Goal: Find specific page/section: Find specific page/section

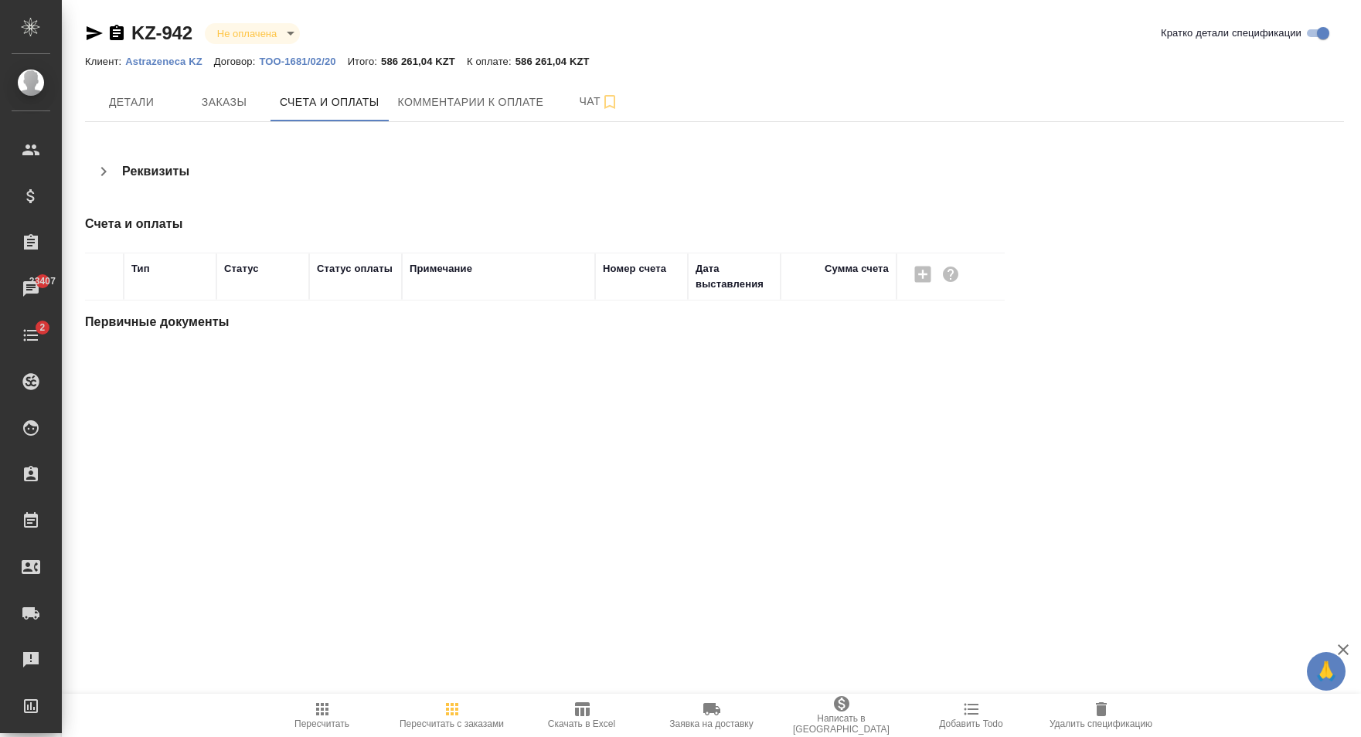
click at [119, 176] on button "button" at bounding box center [103, 171] width 37 height 37
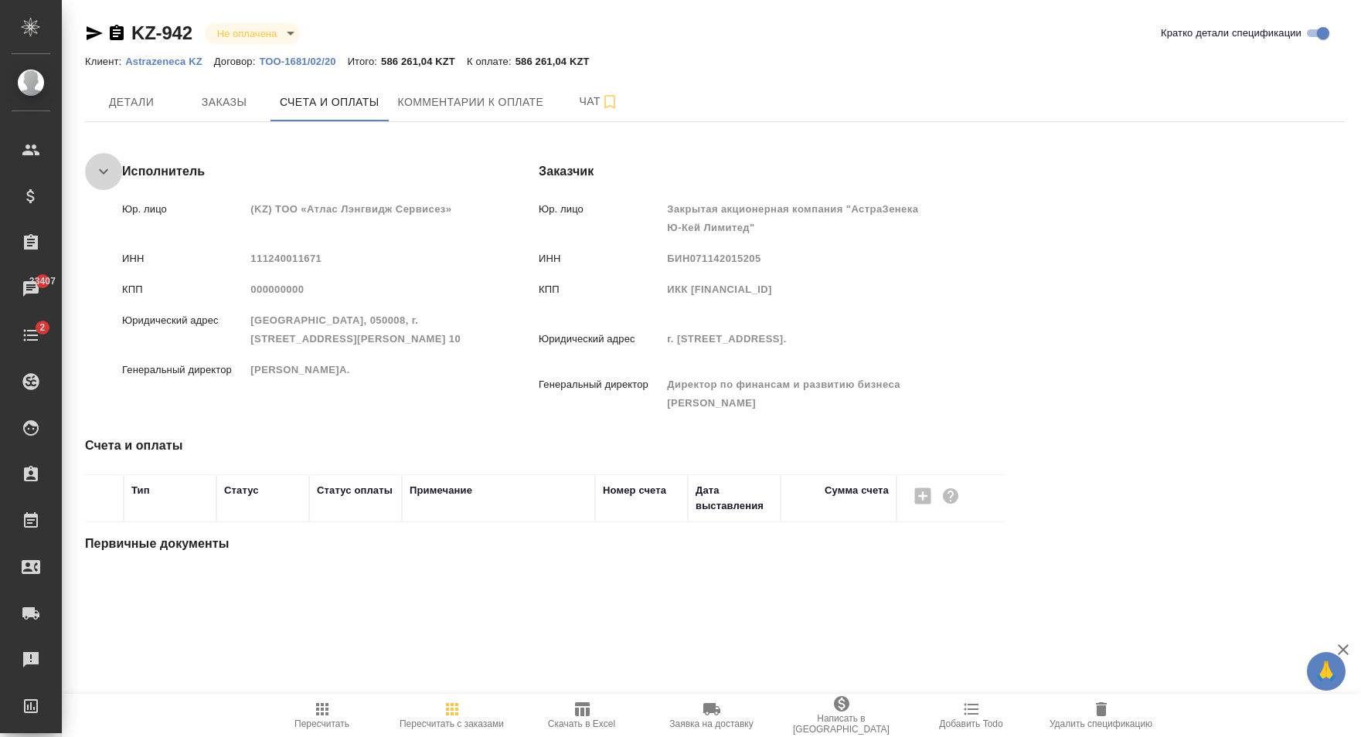
click at [108, 175] on icon "button" at bounding box center [103, 171] width 19 height 19
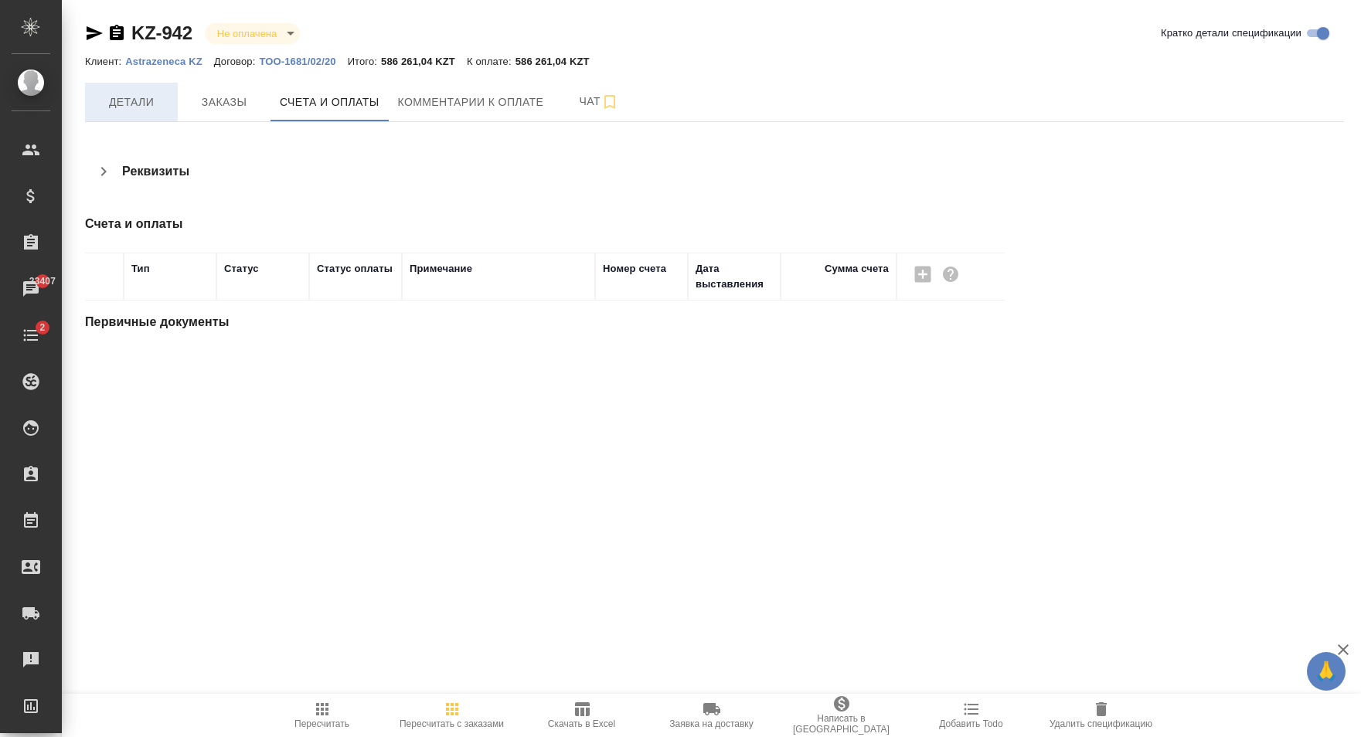
click at [147, 109] on span "Детали" at bounding box center [131, 102] width 74 height 19
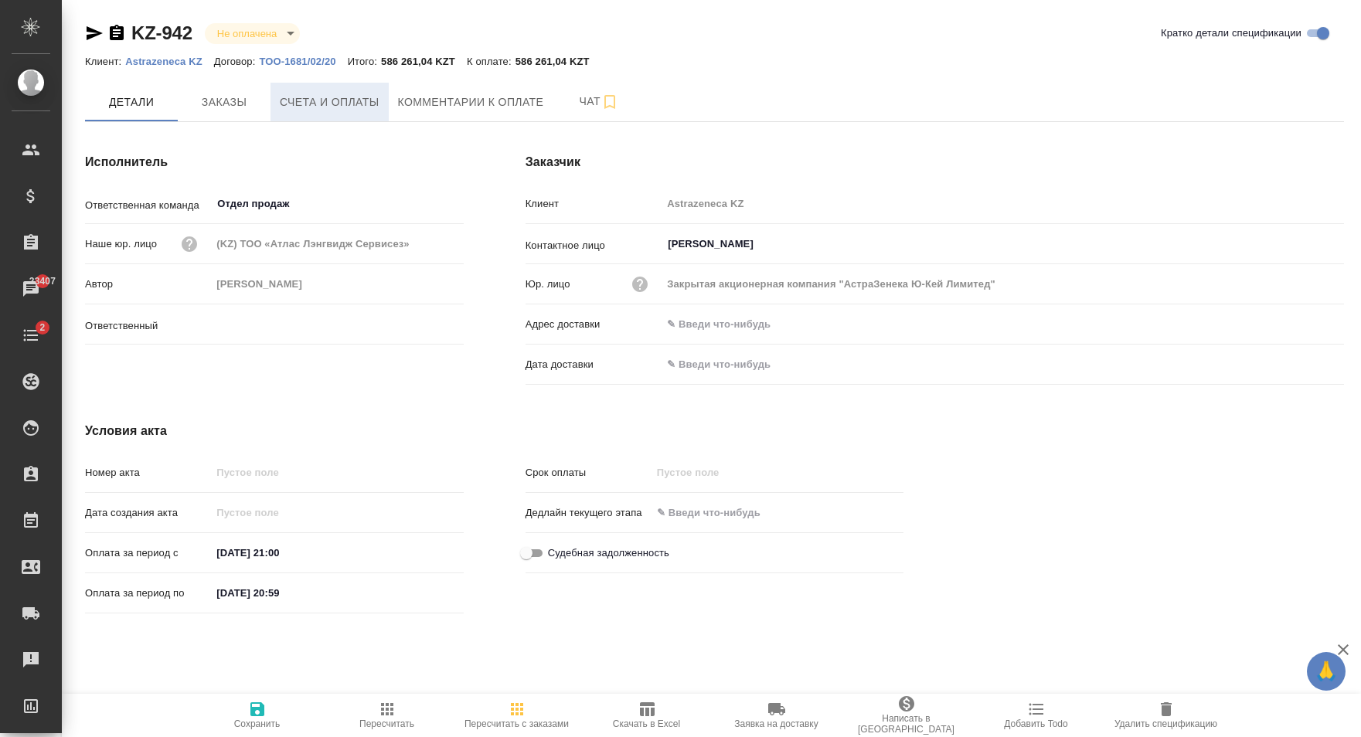
type input "[PERSON_NAME]"
click at [274, 111] on button "Счета и оплаты" at bounding box center [330, 102] width 118 height 39
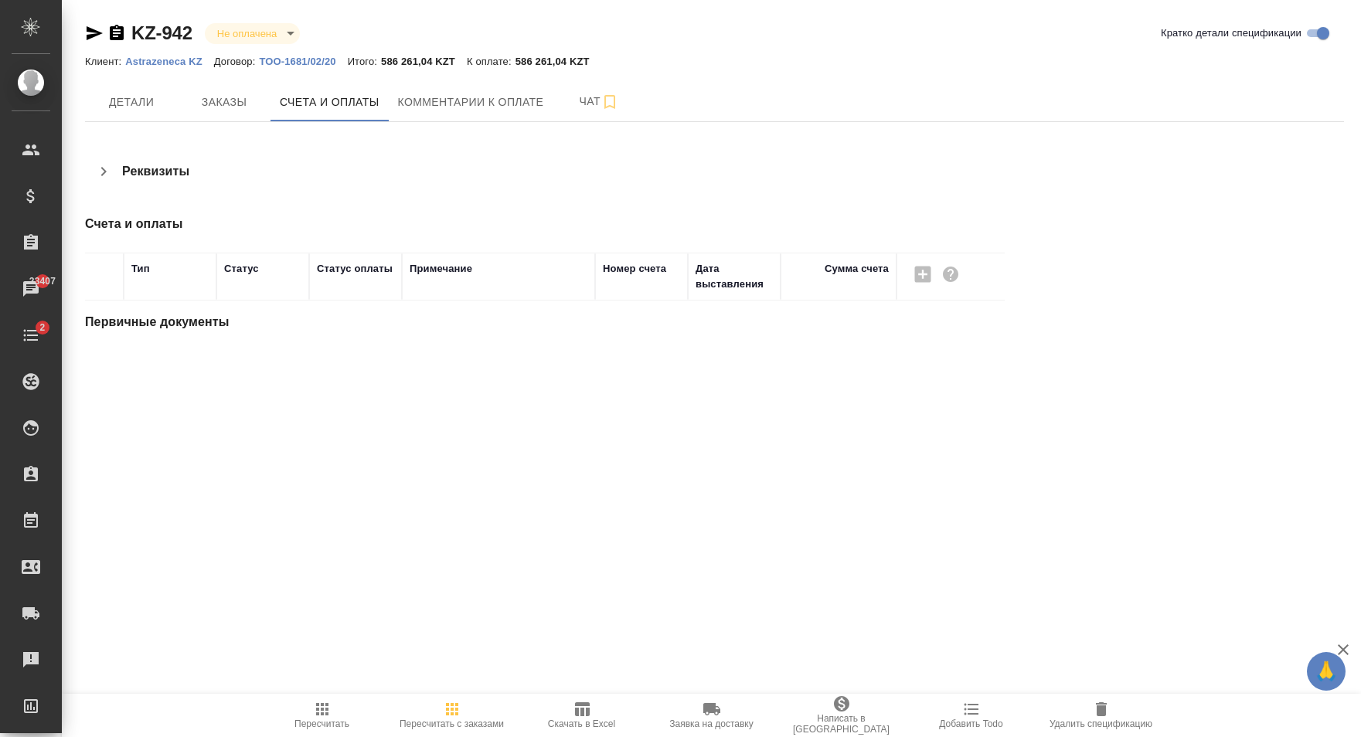
click at [326, 696] on button "Пересчитать" at bounding box center [322, 715] width 130 height 43
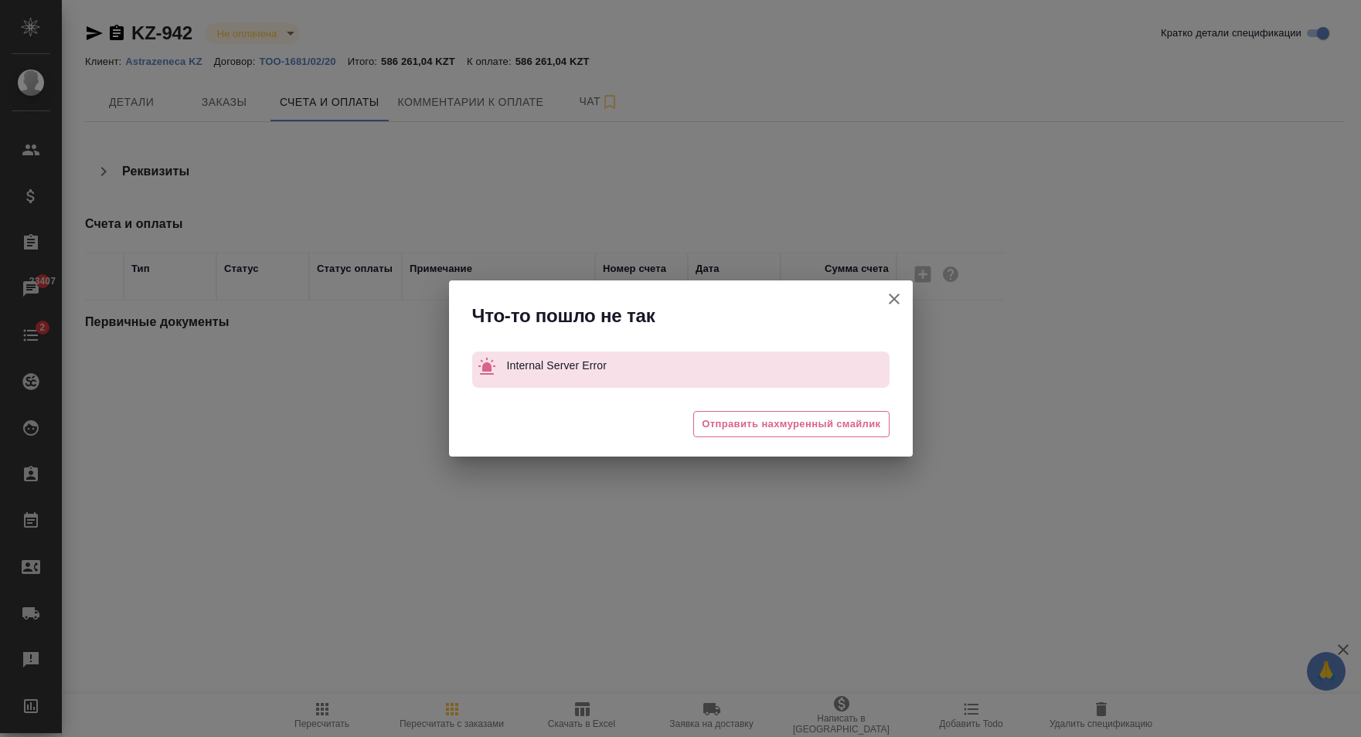
click at [887, 301] on icon "button" at bounding box center [894, 299] width 19 height 19
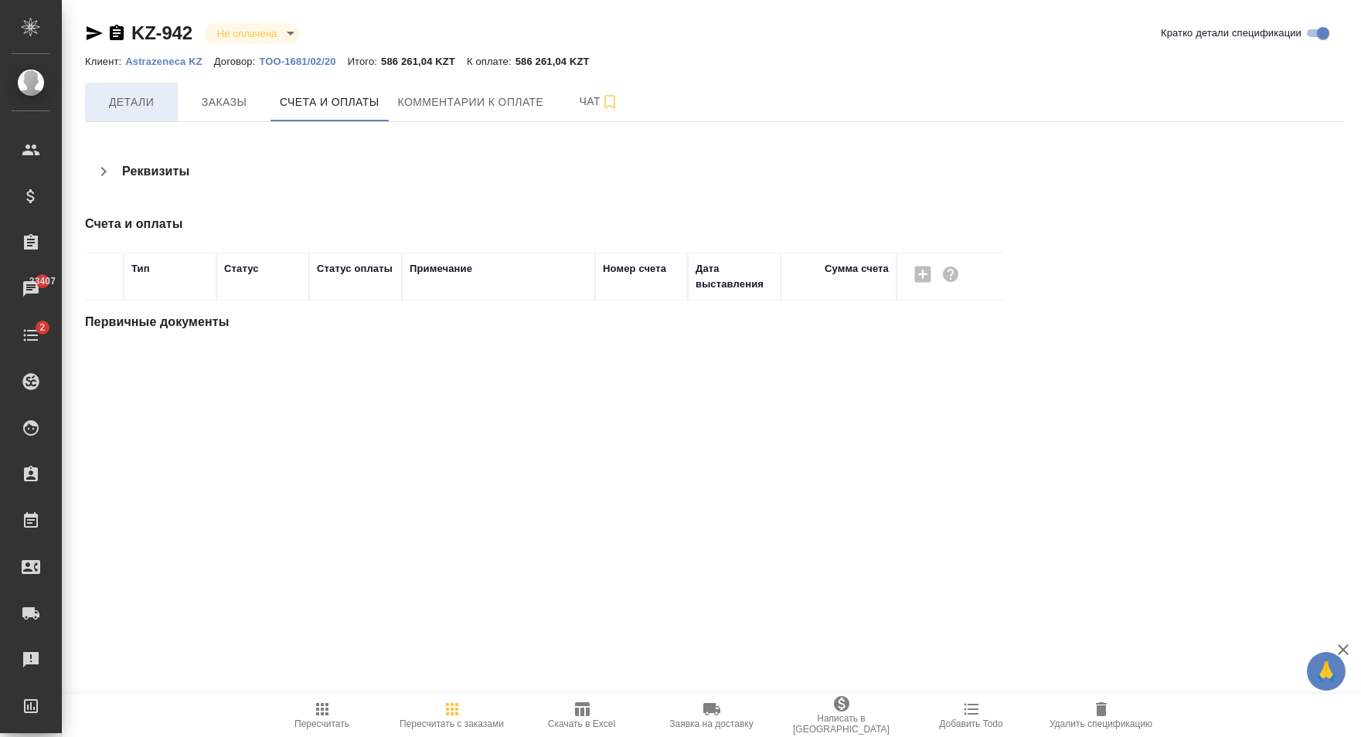
click at [145, 92] on button "Детали" at bounding box center [131, 102] width 93 height 39
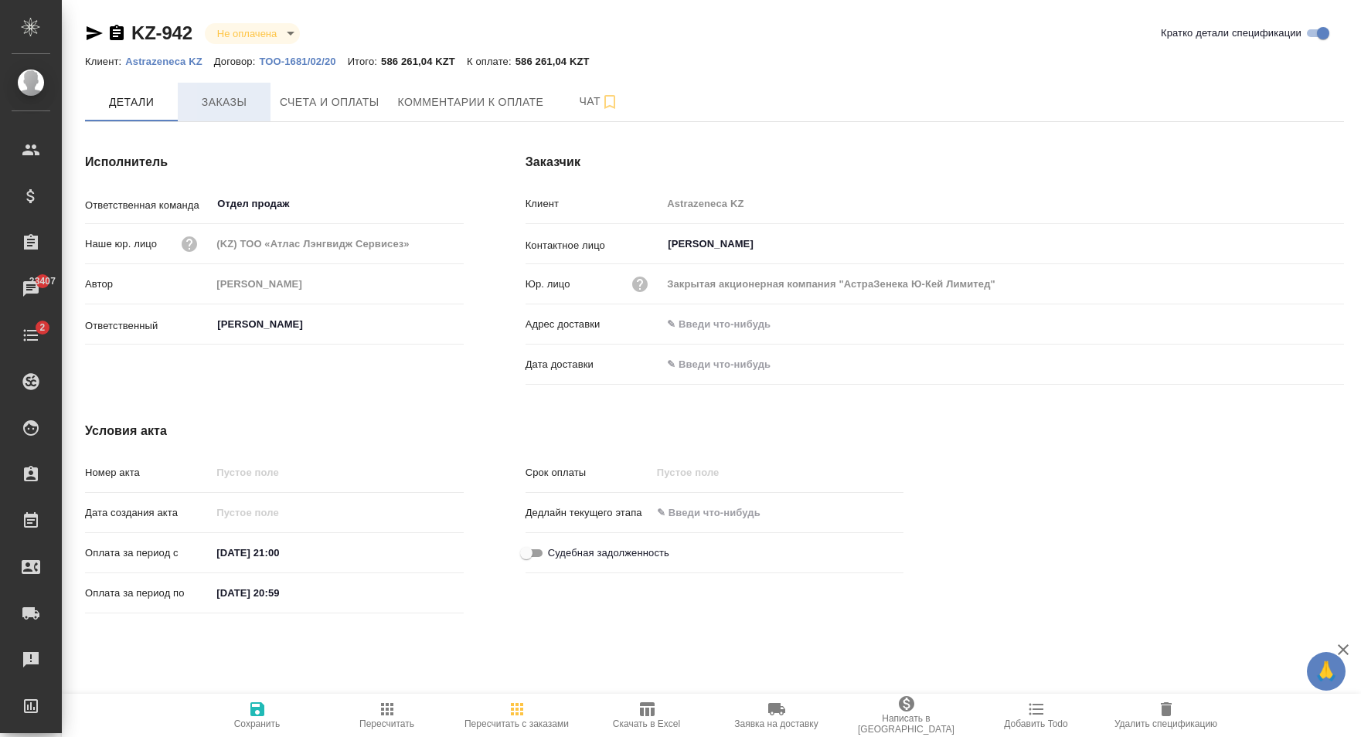
click at [213, 110] on span "Заказы" at bounding box center [224, 102] width 74 height 19
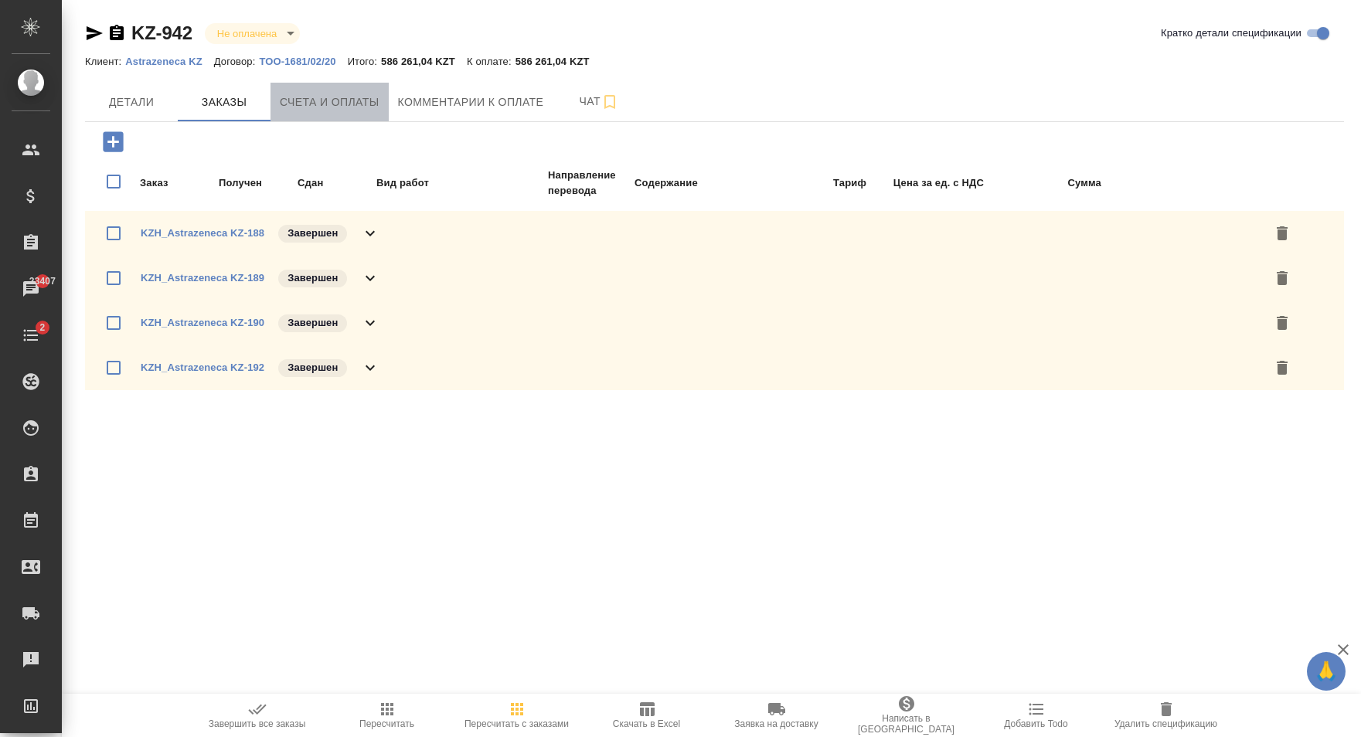
click at [361, 105] on span "Счета и оплаты" at bounding box center [330, 102] width 100 height 19
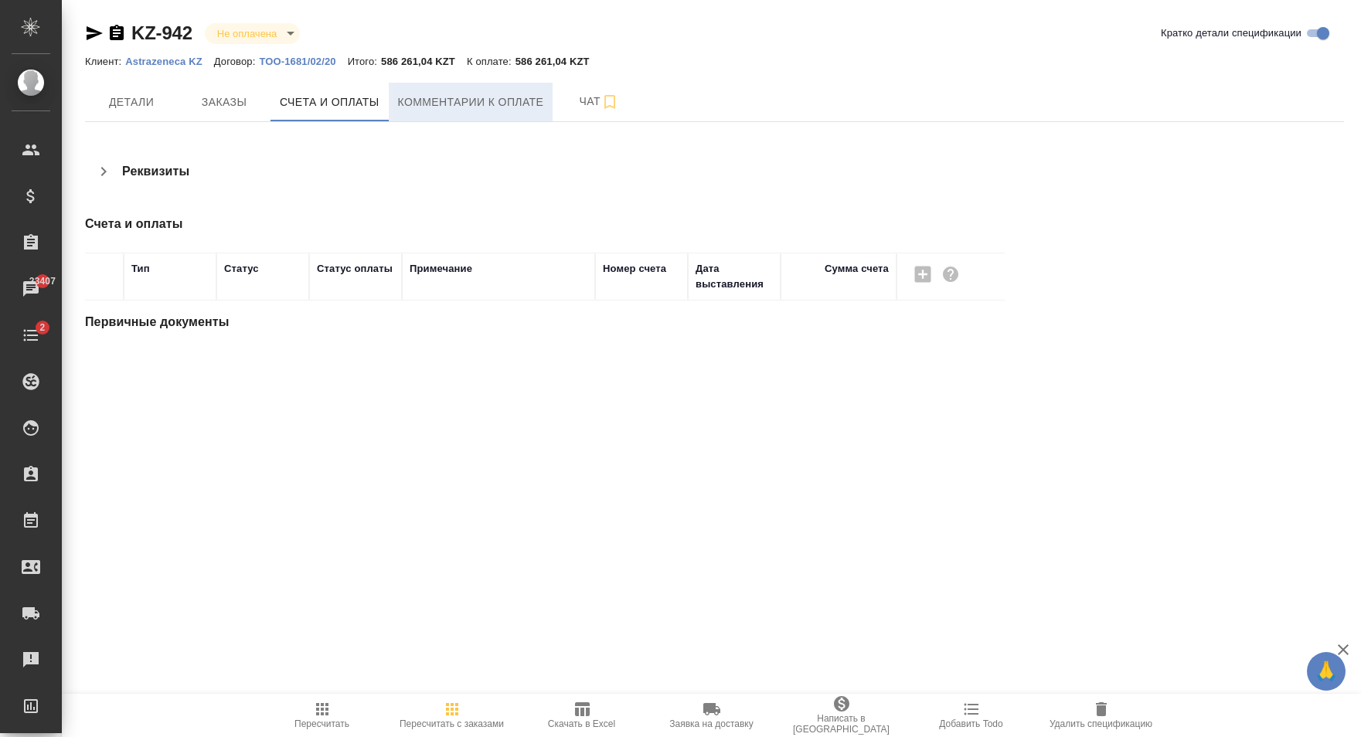
click at [453, 117] on button "Комментарии к оплате" at bounding box center [471, 102] width 165 height 39
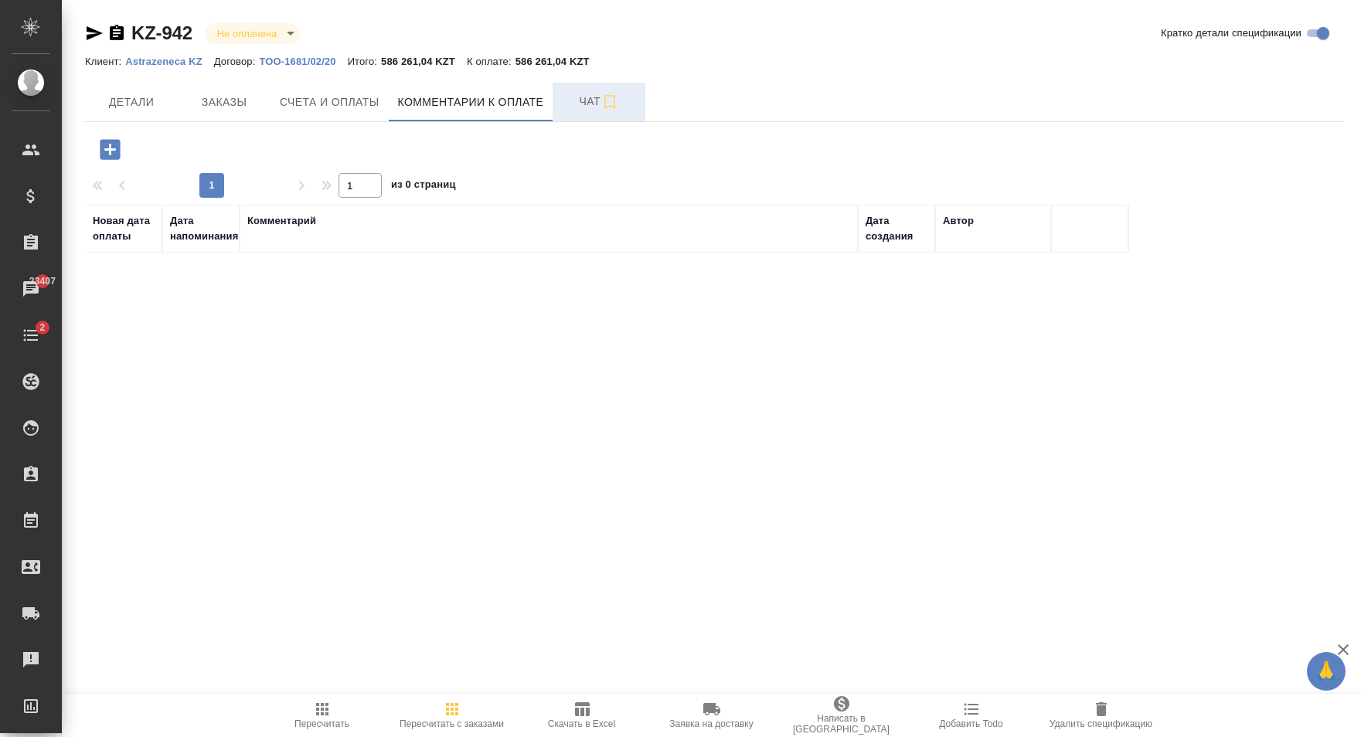
click at [573, 105] on span "Чат" at bounding box center [599, 101] width 74 height 19
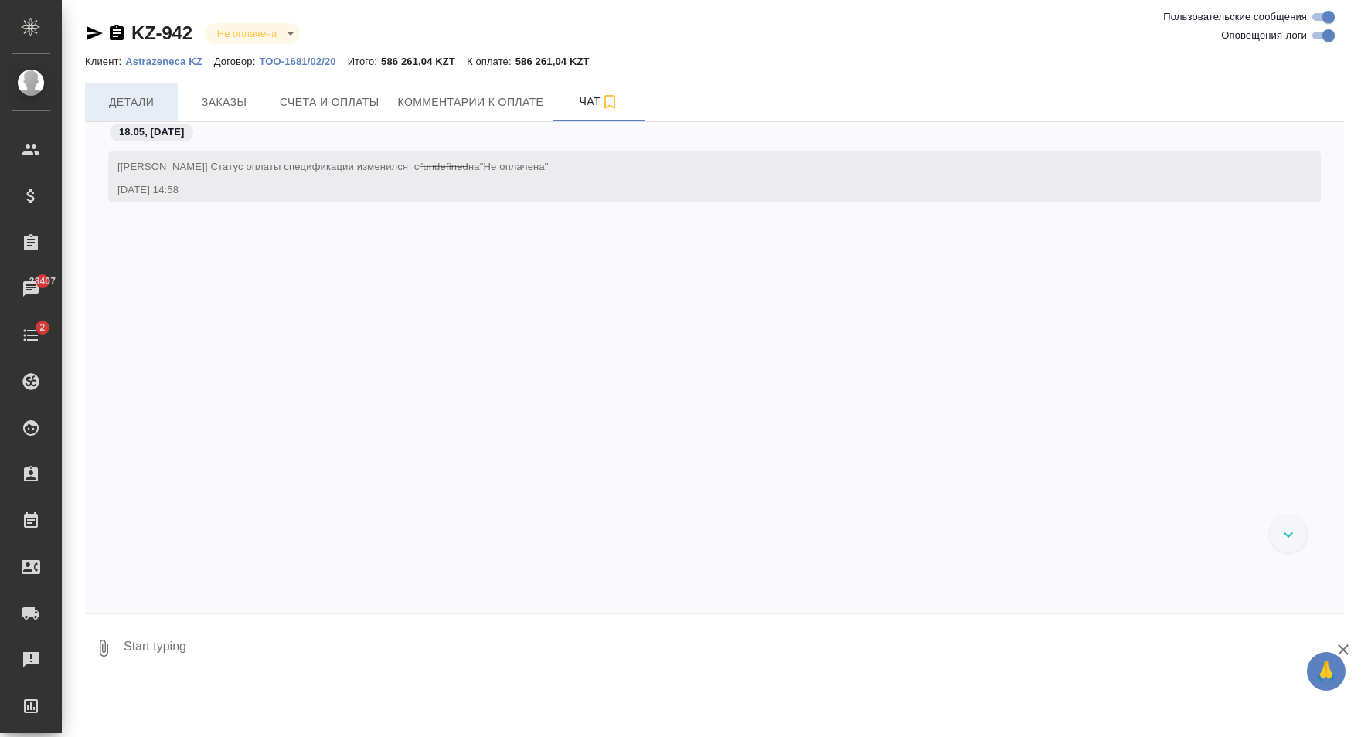
click at [138, 106] on span "Детали" at bounding box center [131, 102] width 74 height 19
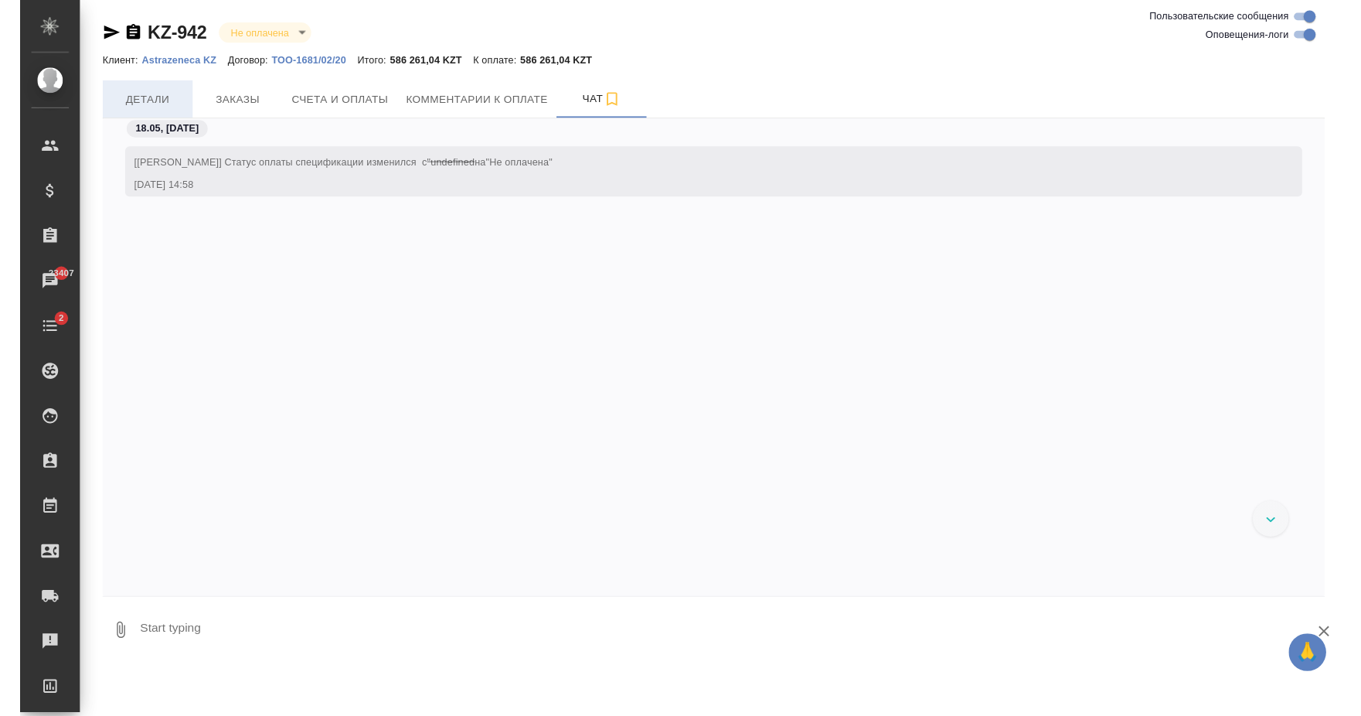
scroll to position [237, 0]
